Goal: Information Seeking & Learning: Learn about a topic

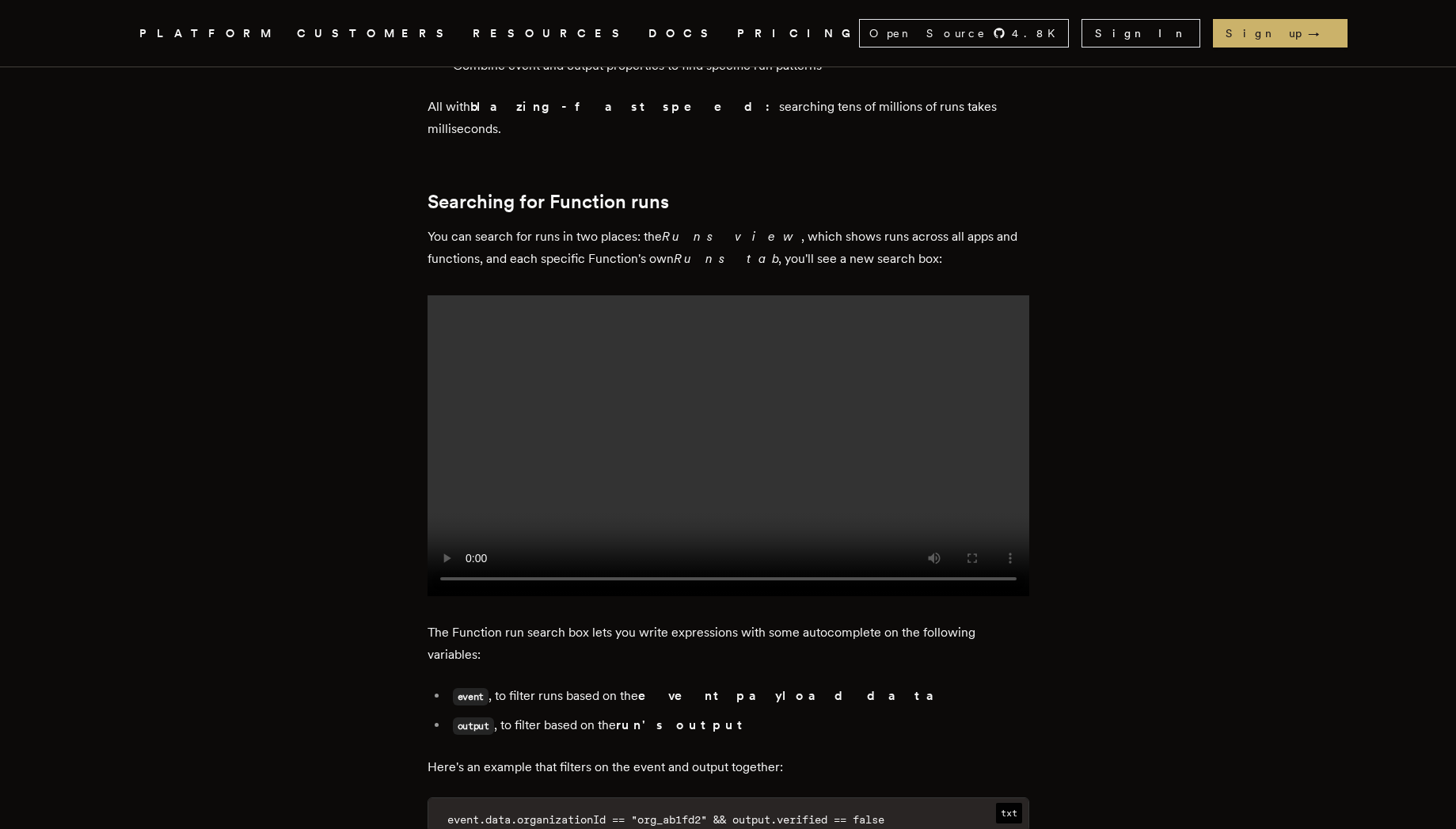
scroll to position [698, 0]
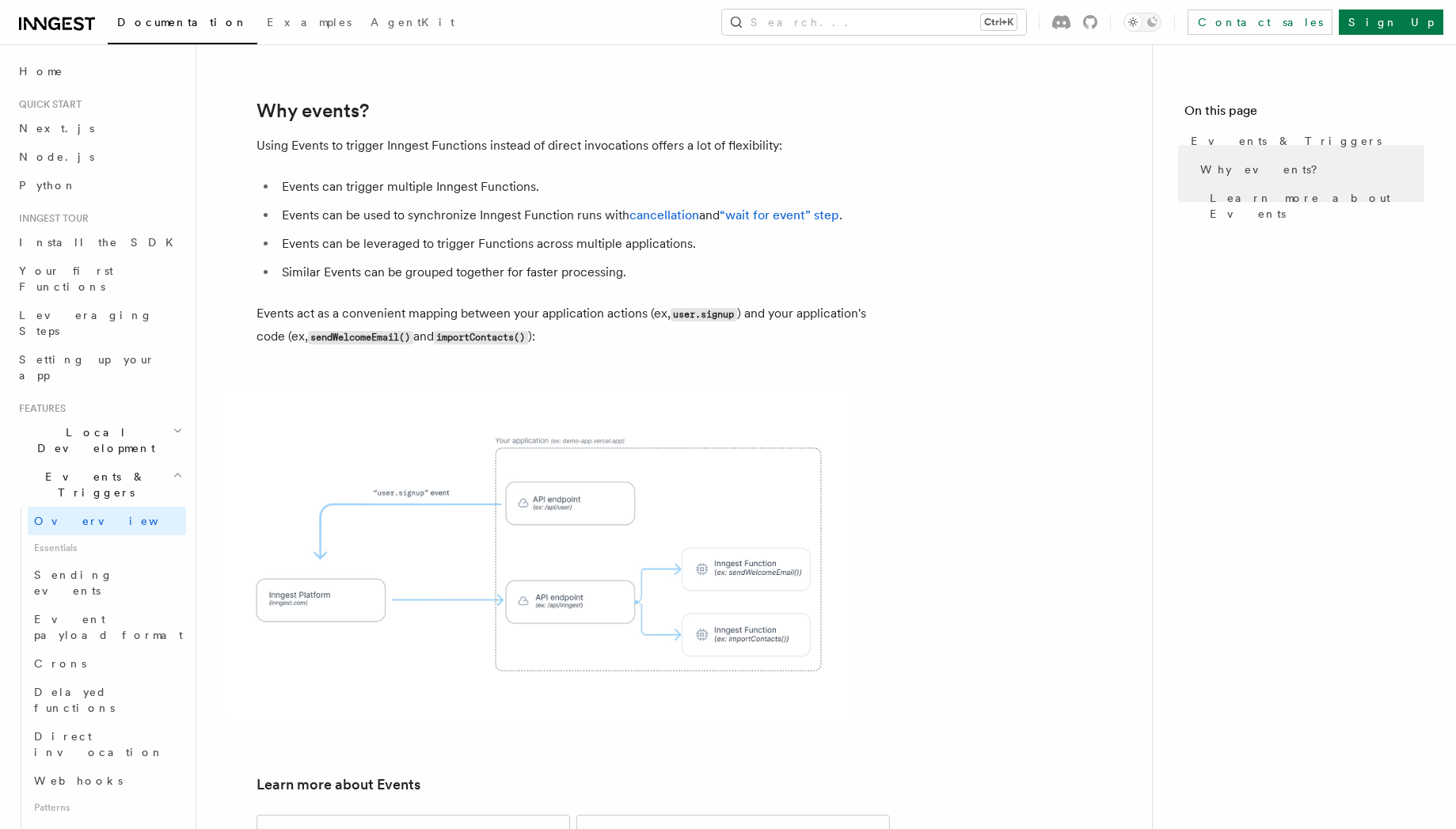
scroll to position [565, 0]
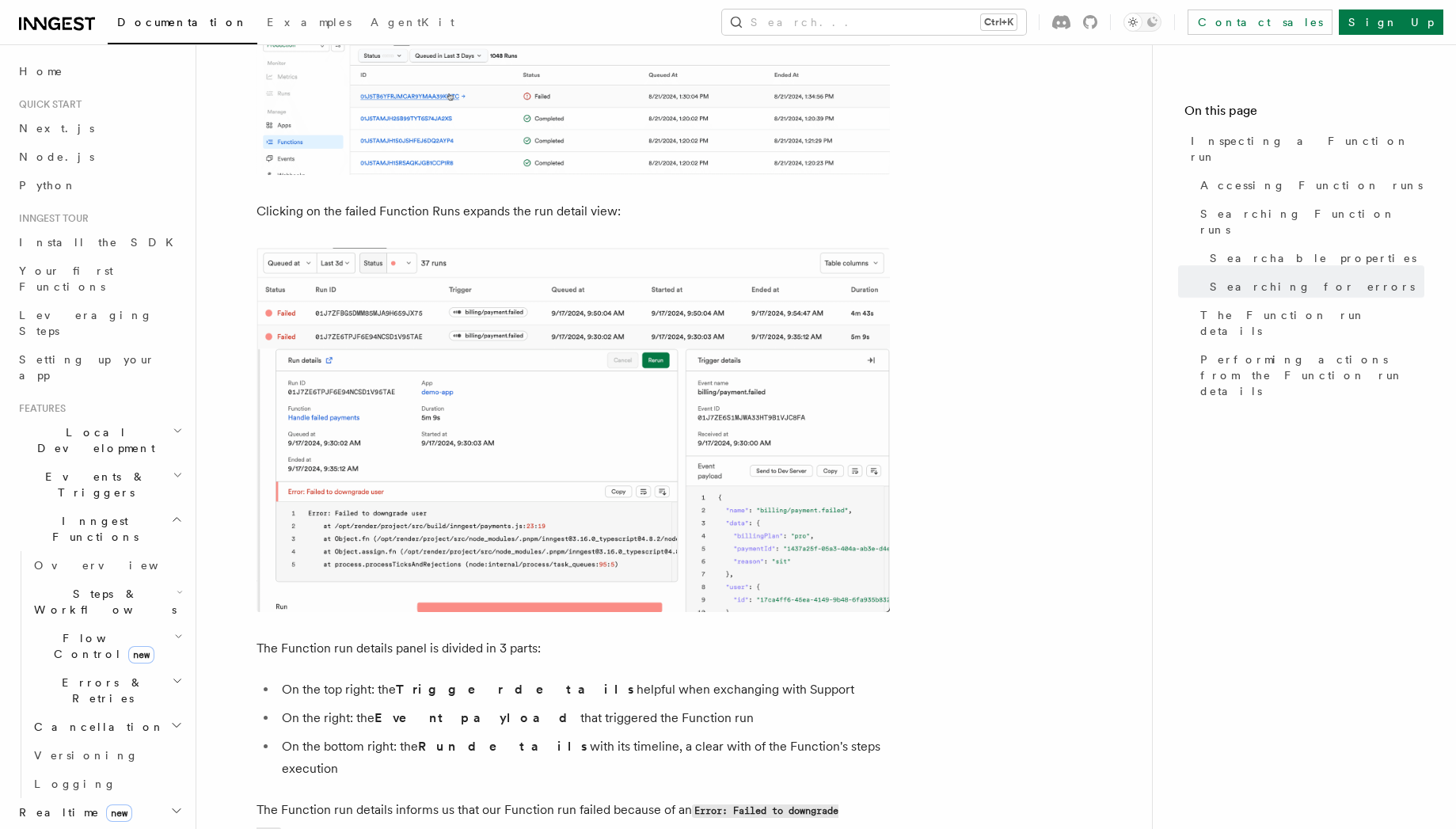
scroll to position [2398, 0]
